Goal: Information Seeking & Learning: Learn about a topic

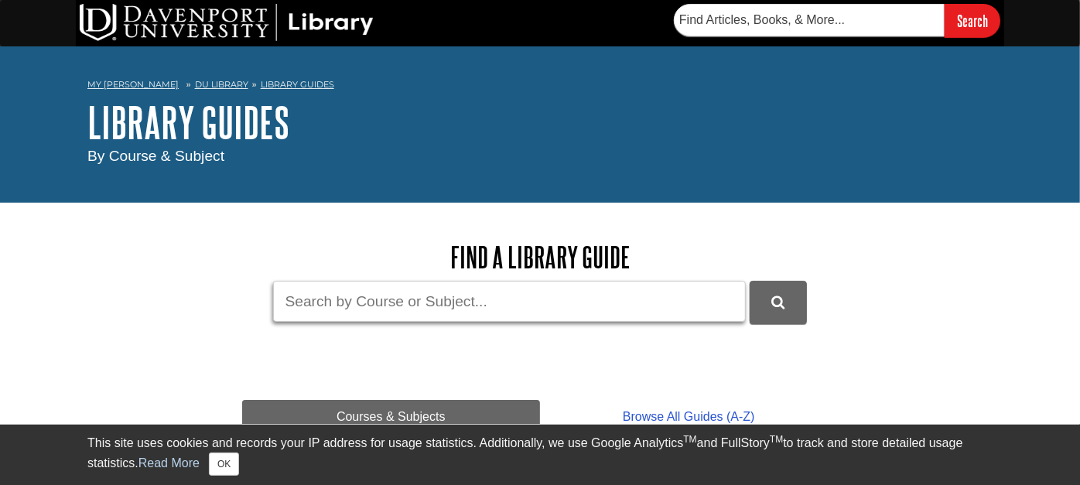
click at [346, 295] on input "Guide Search Terms" at bounding box center [509, 301] width 473 height 41
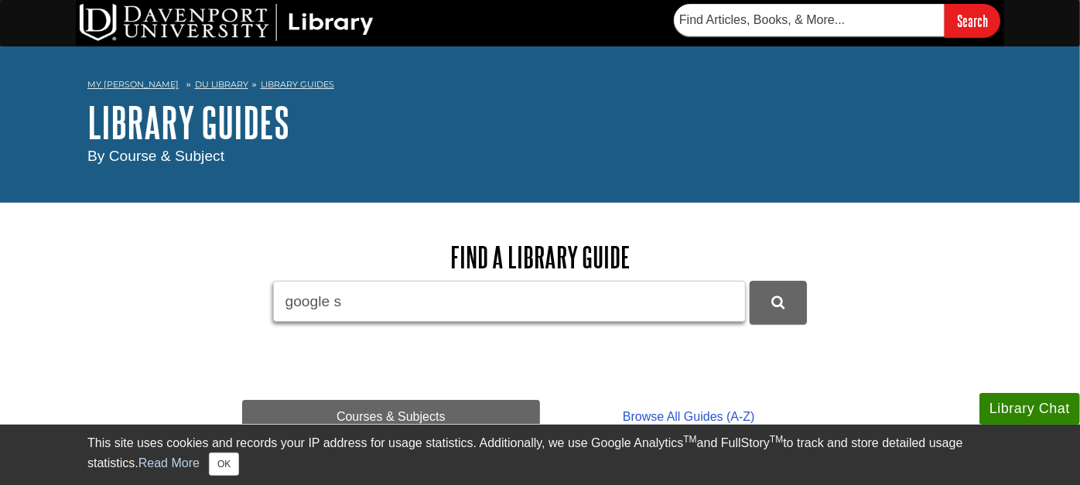
type input "google scholar"
click at [750, 281] on button "DU Library Guides Search" at bounding box center [778, 302] width 57 height 43
drag, startPoint x: 408, startPoint y: 285, endPoint x: 182, endPoint y: 281, distance: 226.7
type input "ot"
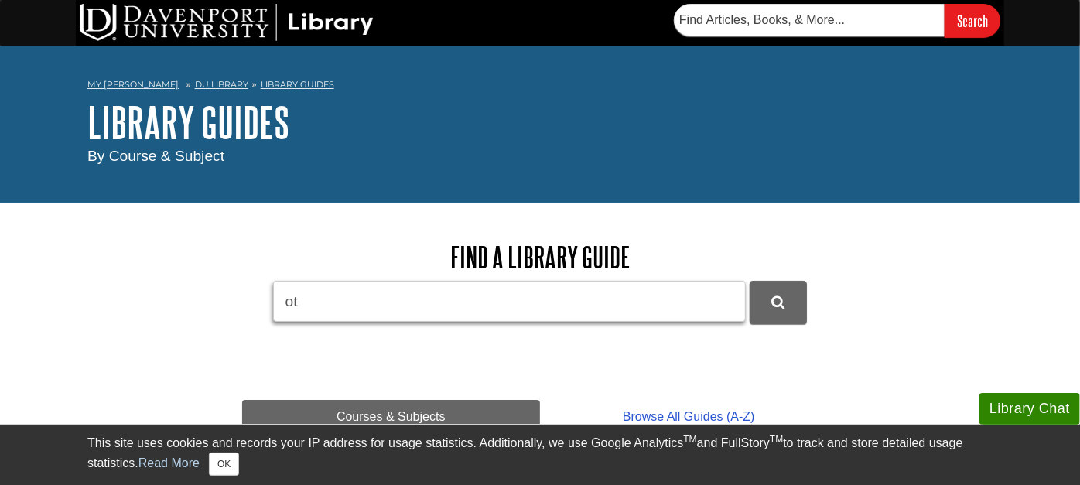
click at [750, 281] on button "DU Library Guides Search" at bounding box center [778, 302] width 57 height 43
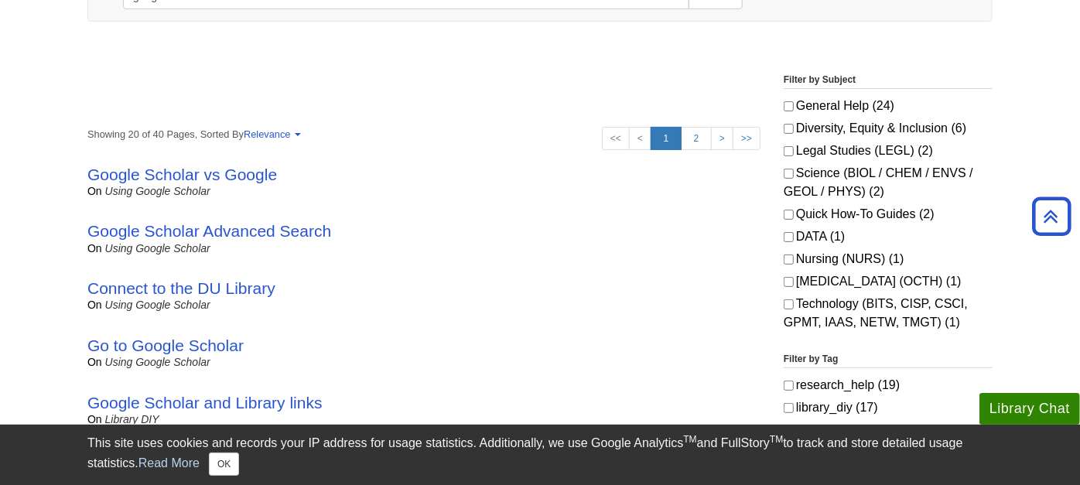
scroll to position [258, 0]
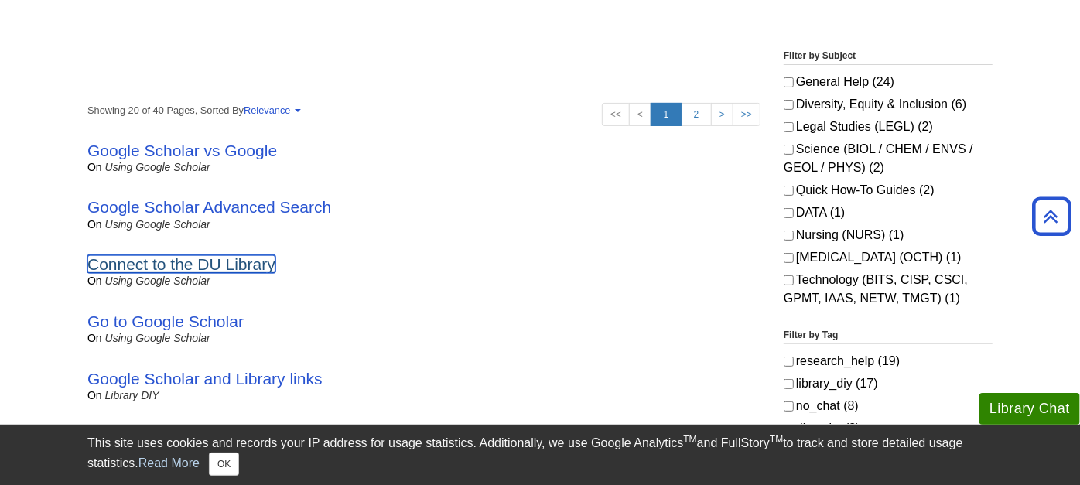
click at [152, 264] on link "Connect to the DU Library" at bounding box center [181, 264] width 188 height 18
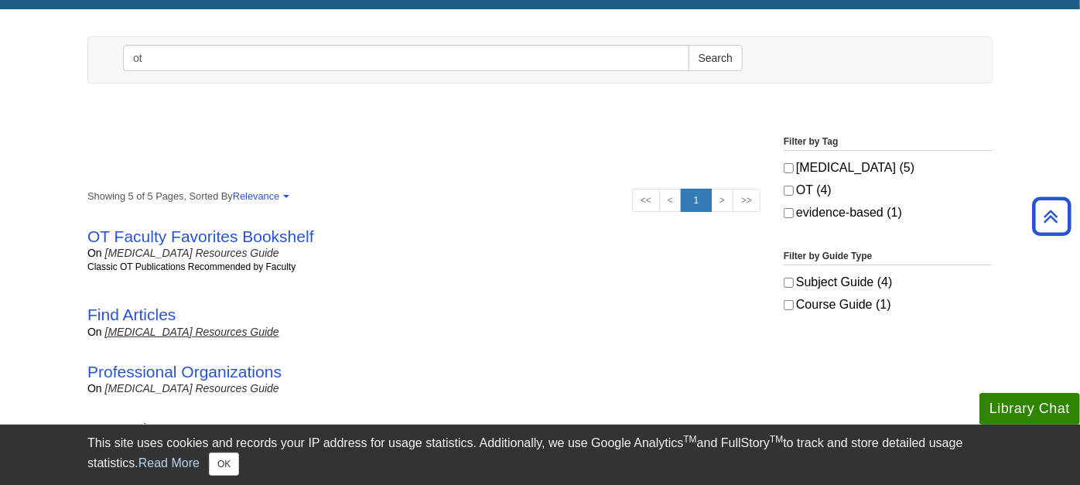
scroll to position [258, 0]
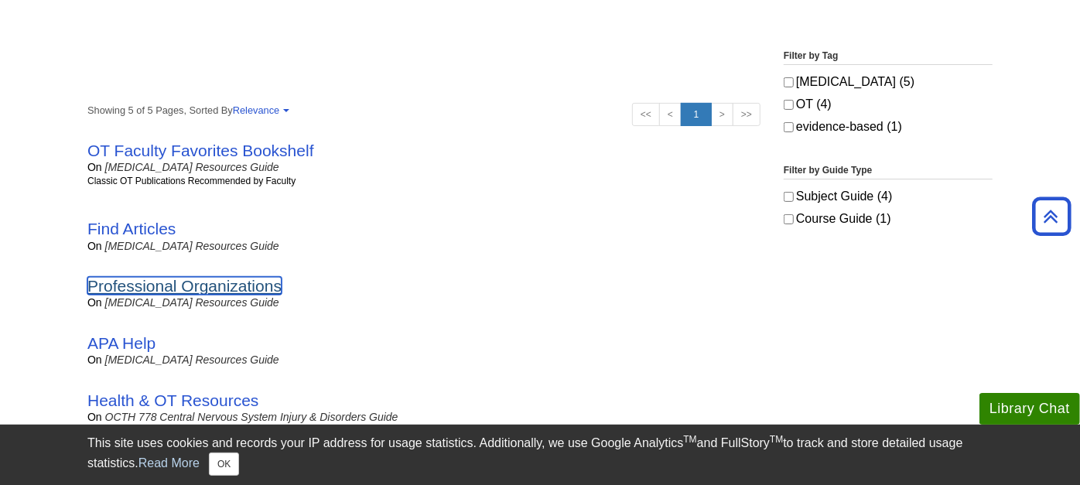
click at [142, 283] on link "Professional Organizations" at bounding box center [184, 286] width 194 height 18
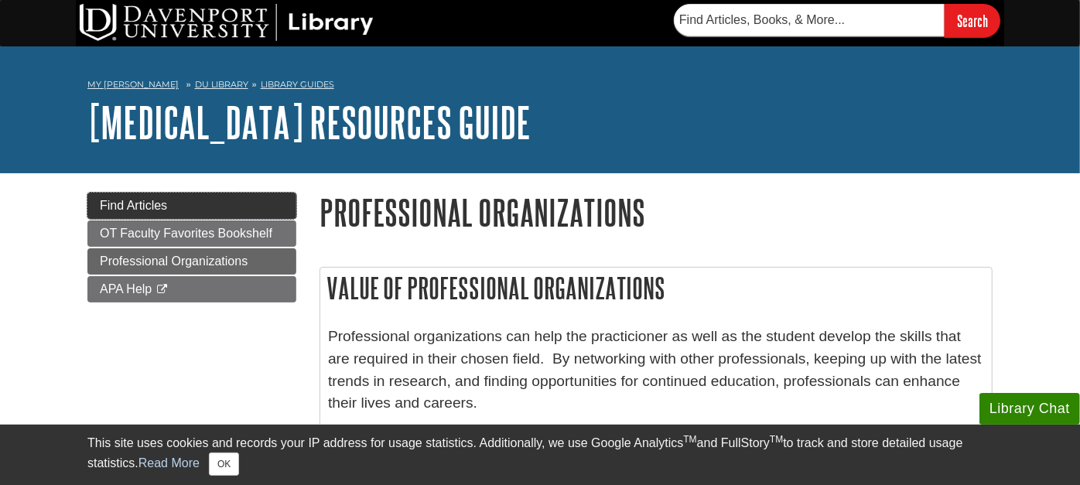
click at [159, 206] on span "Find Articles" at bounding box center [133, 205] width 67 height 13
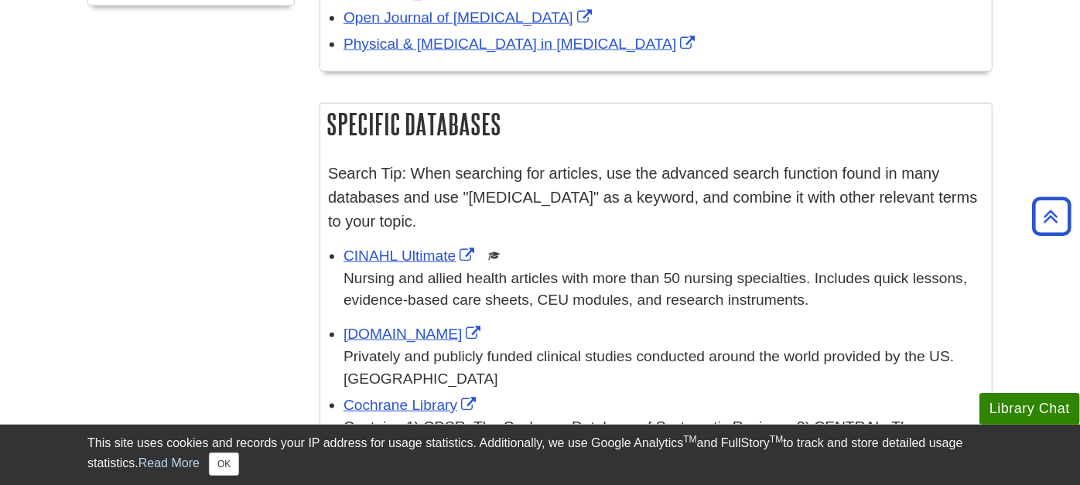
scroll to position [1203, 0]
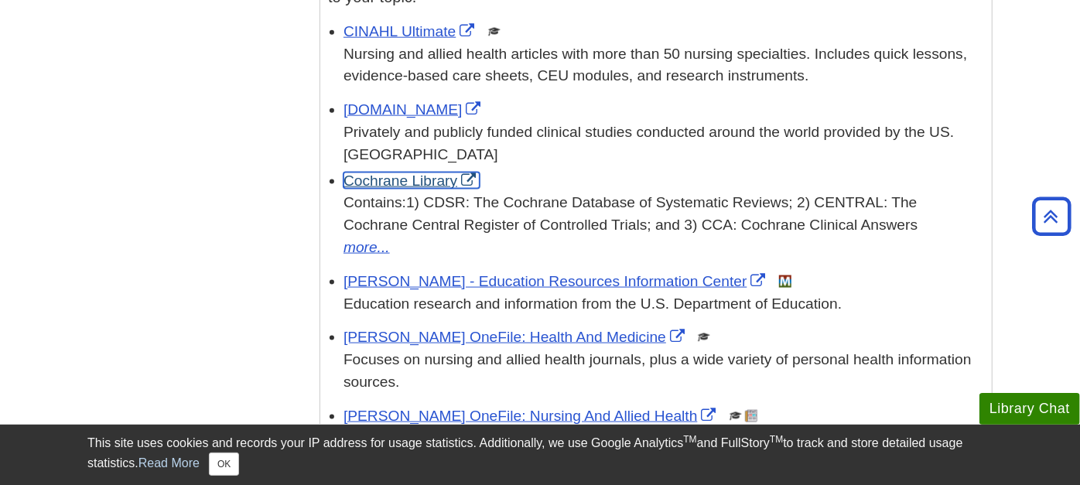
click at [404, 173] on link "Cochrane Library" at bounding box center [411, 181] width 136 height 16
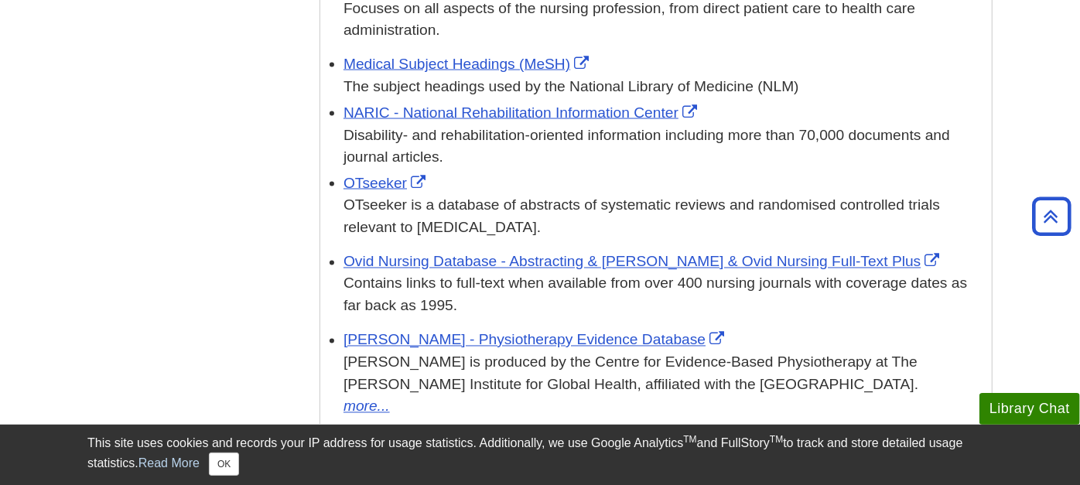
scroll to position [1891, 0]
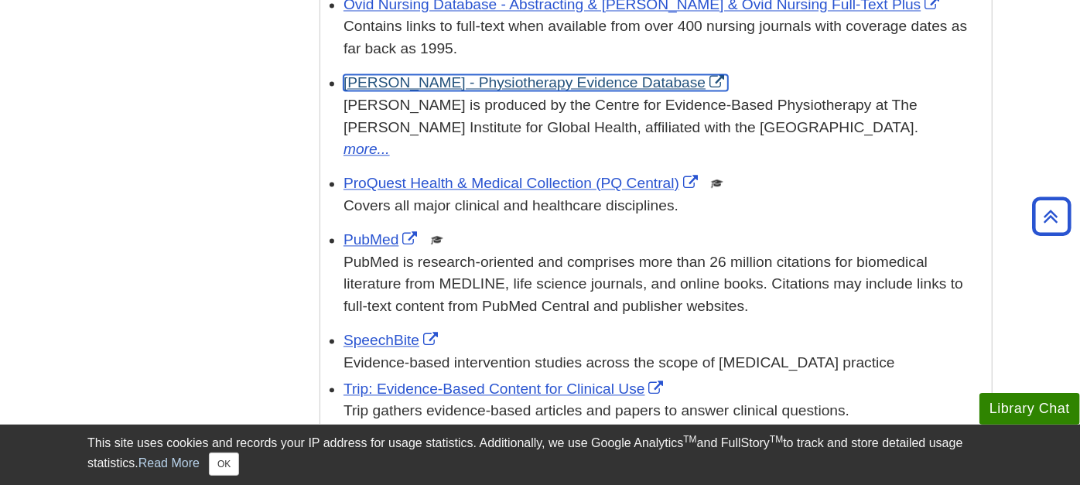
click at [377, 74] on link "PEDro - Physiotherapy Evidence Database" at bounding box center [535, 82] width 384 height 16
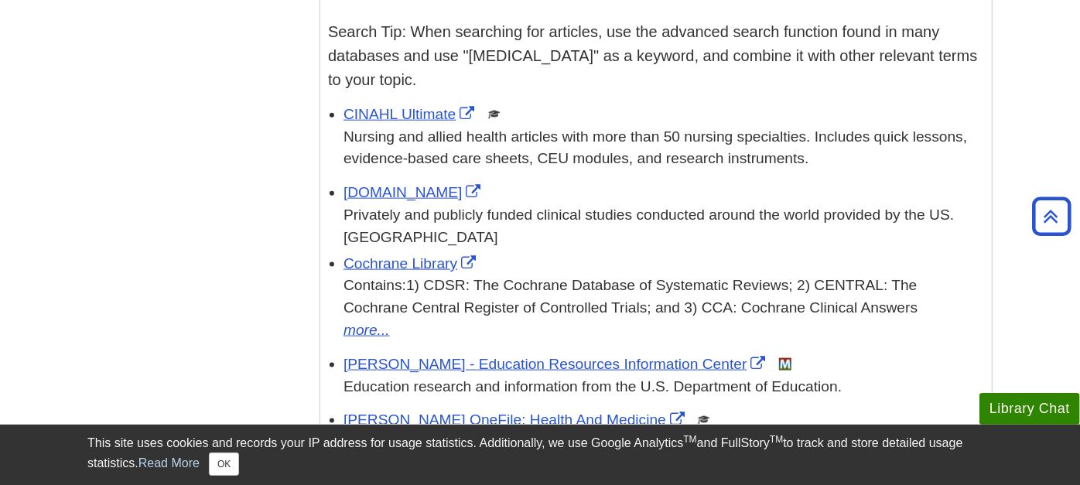
scroll to position [1117, 0]
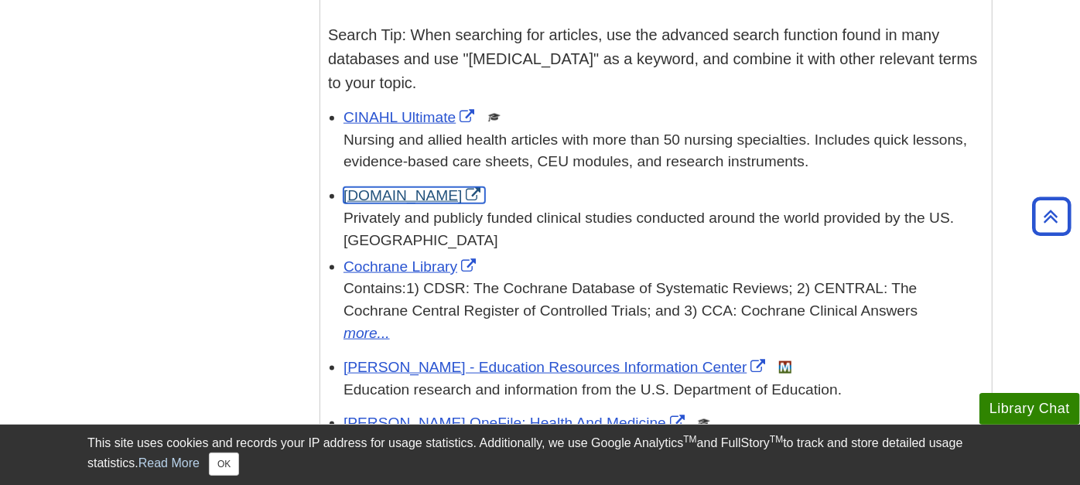
click at [405, 187] on link "ClinicalTrials.gov" at bounding box center [414, 195] width 142 height 16
